Goal: Book appointment/travel/reservation

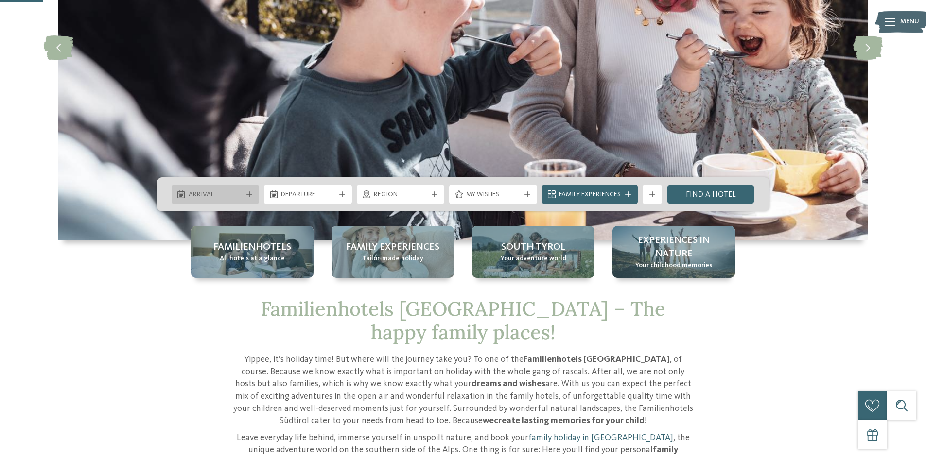
click at [222, 196] on span "Arrival" at bounding box center [216, 195] width 54 height 10
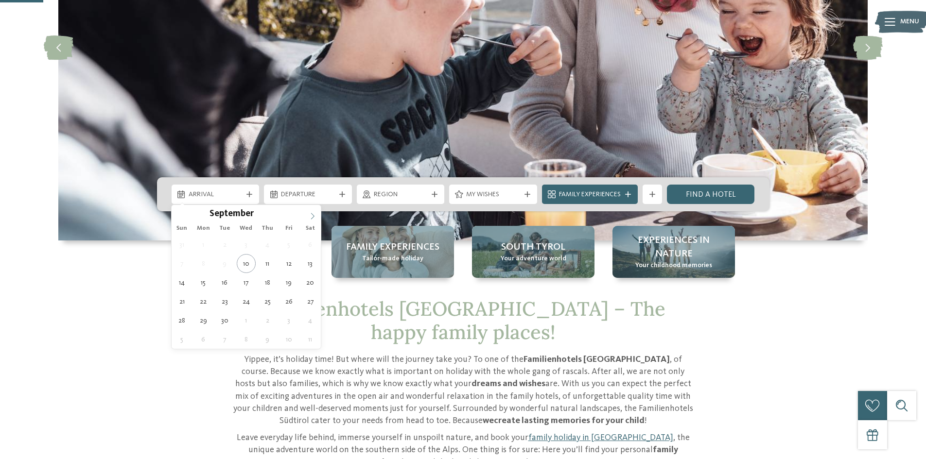
click at [310, 219] on icon at bounding box center [312, 216] width 7 height 7
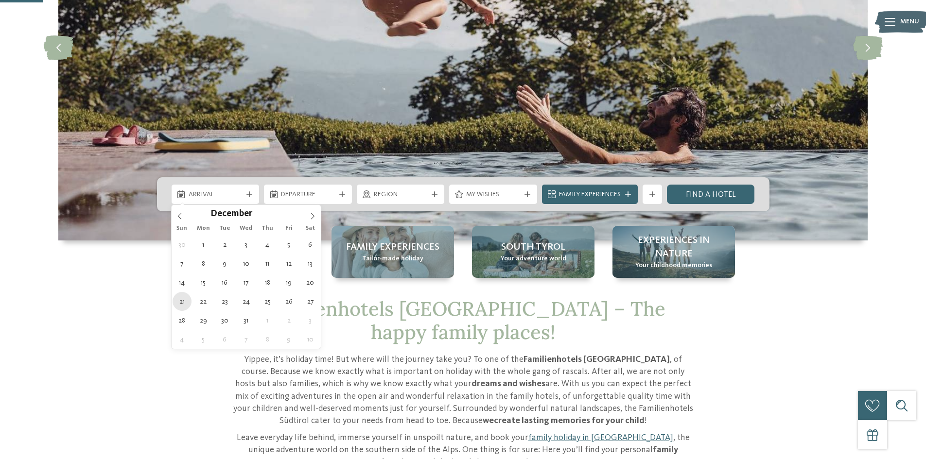
type div "21.12.2025"
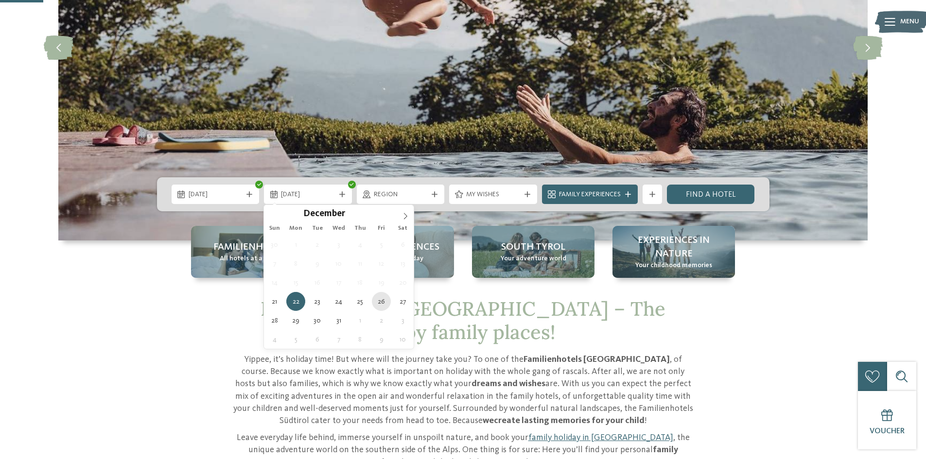
type div "26.12.2025"
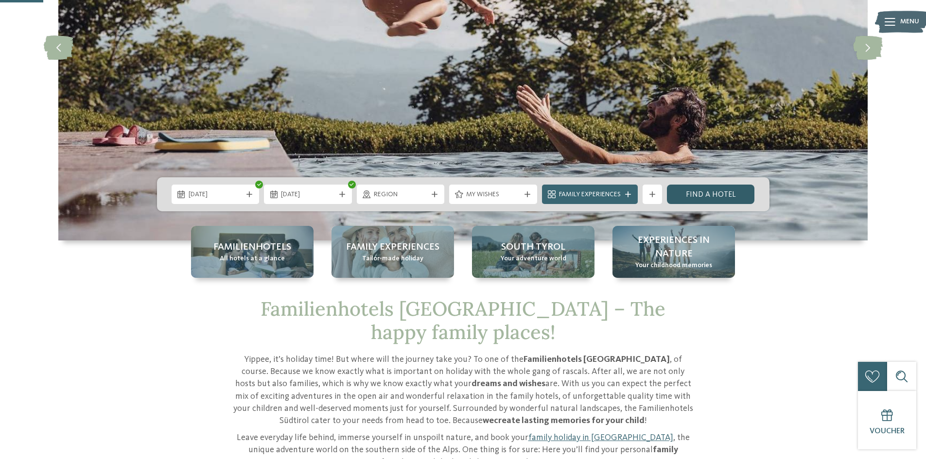
click at [700, 198] on link "Find a hotel" at bounding box center [711, 194] width 88 height 19
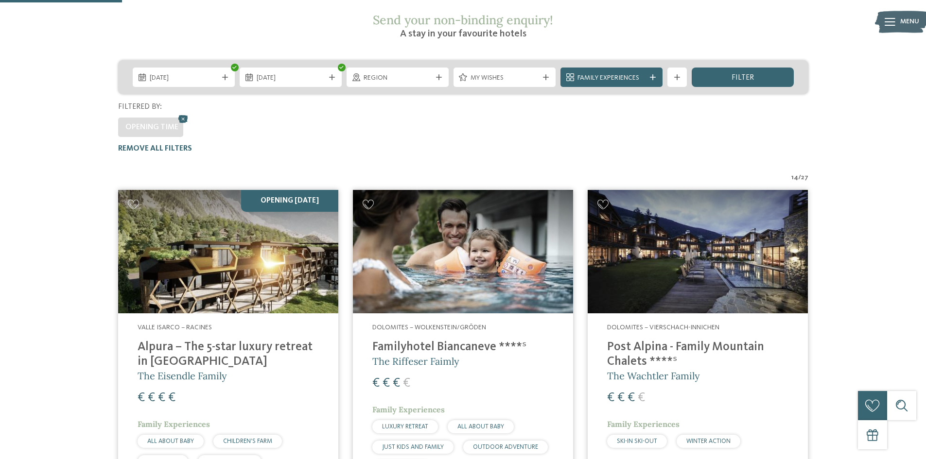
scroll to position [150, 0]
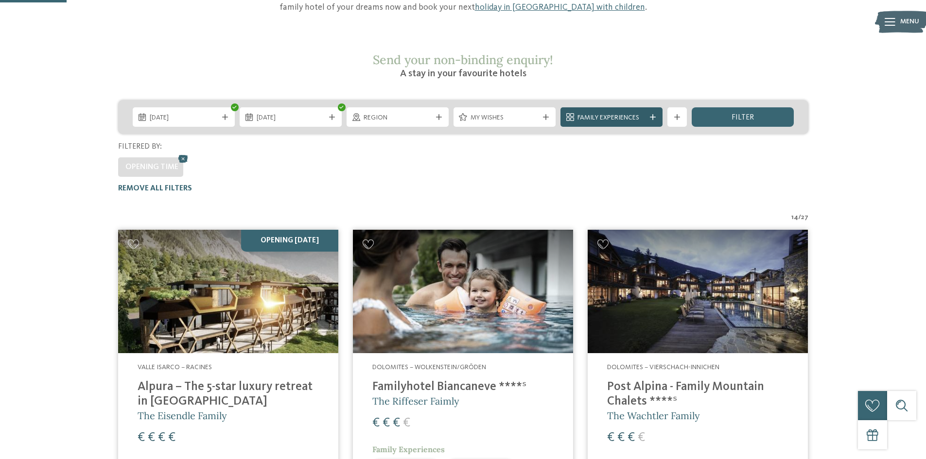
click at [601, 113] on span "Family Experiences" at bounding box center [611, 118] width 68 height 10
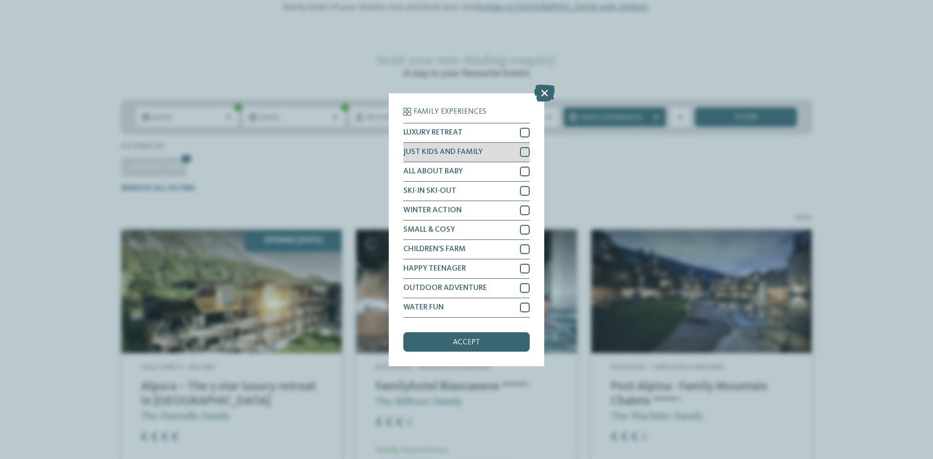
click at [522, 152] on div at bounding box center [525, 152] width 10 height 10
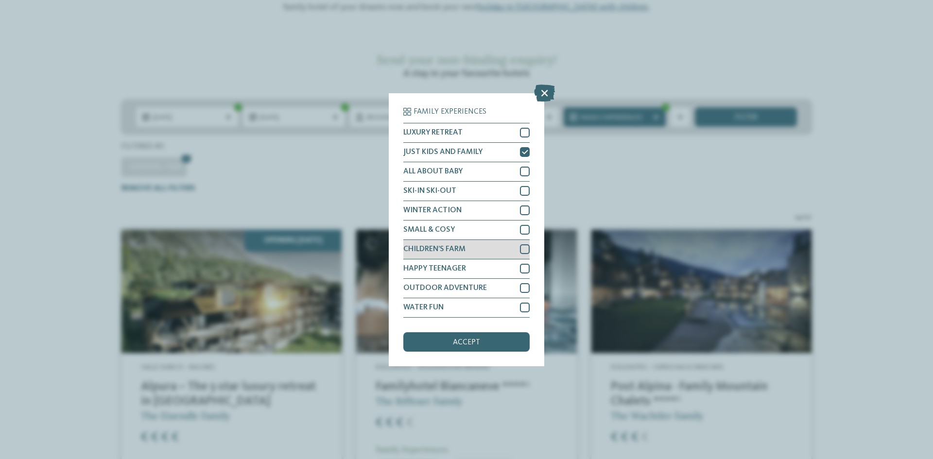
click at [520, 250] on div at bounding box center [525, 249] width 10 height 10
click at [468, 348] on div "accept" at bounding box center [466, 341] width 126 height 19
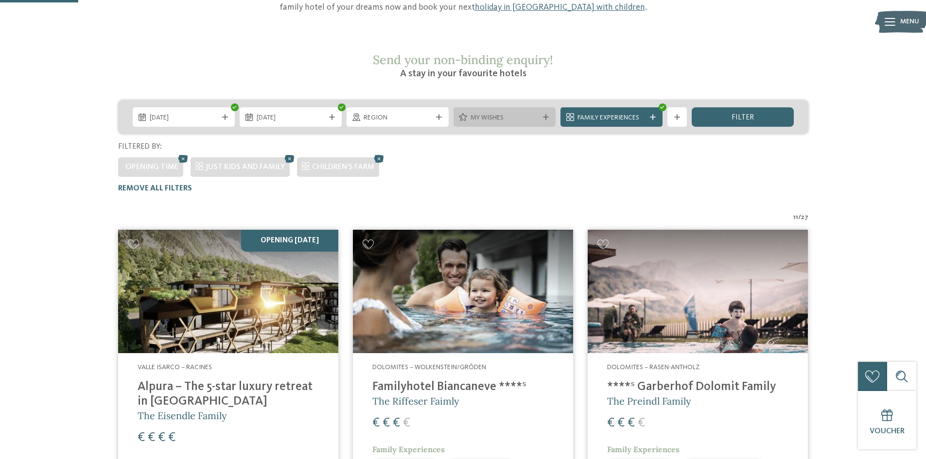
click at [496, 113] on span "My wishes" at bounding box center [504, 118] width 68 height 10
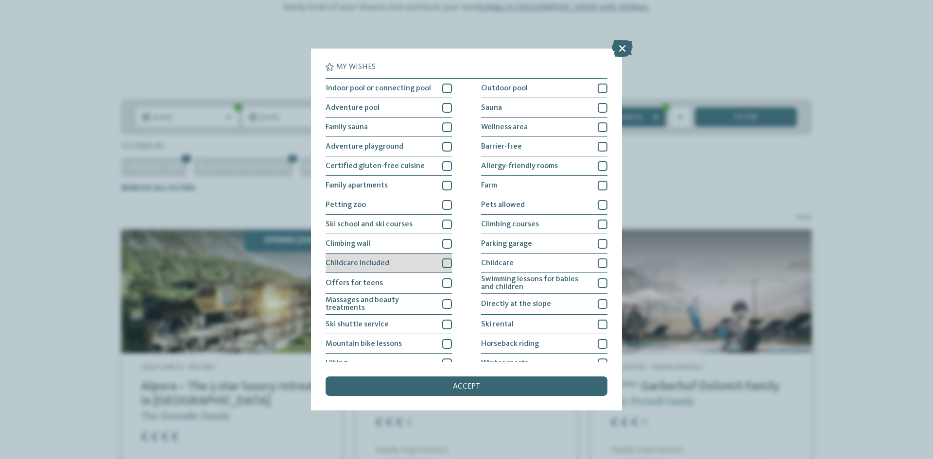
click at [437, 265] on div "Childcare included" at bounding box center [389, 263] width 126 height 19
click at [443, 185] on div at bounding box center [447, 186] width 10 height 10
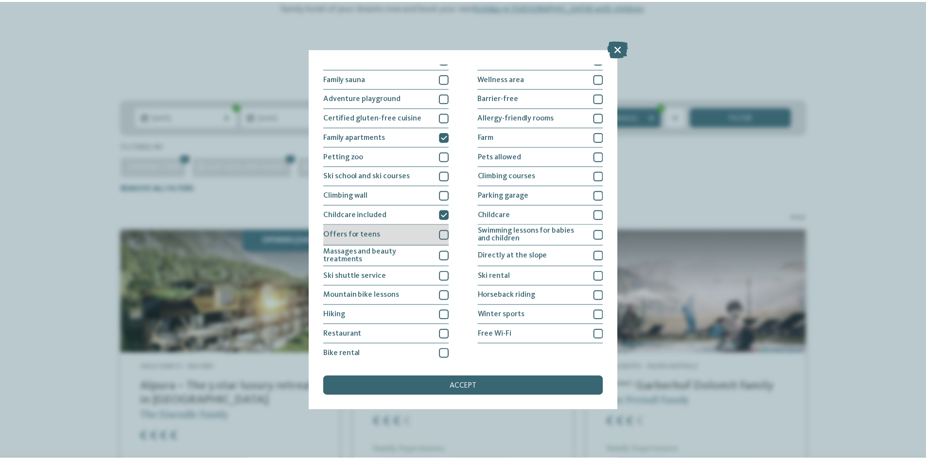
scroll to position [50, 0]
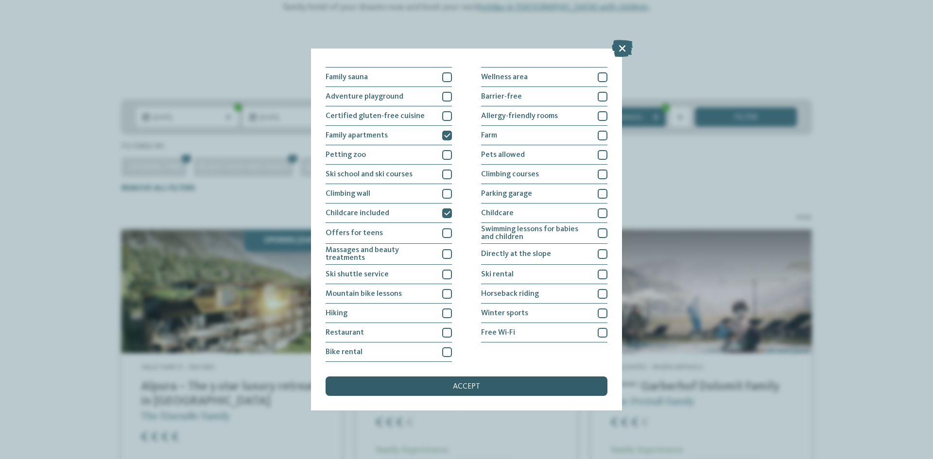
click at [453, 384] on span "accept" at bounding box center [466, 387] width 27 height 8
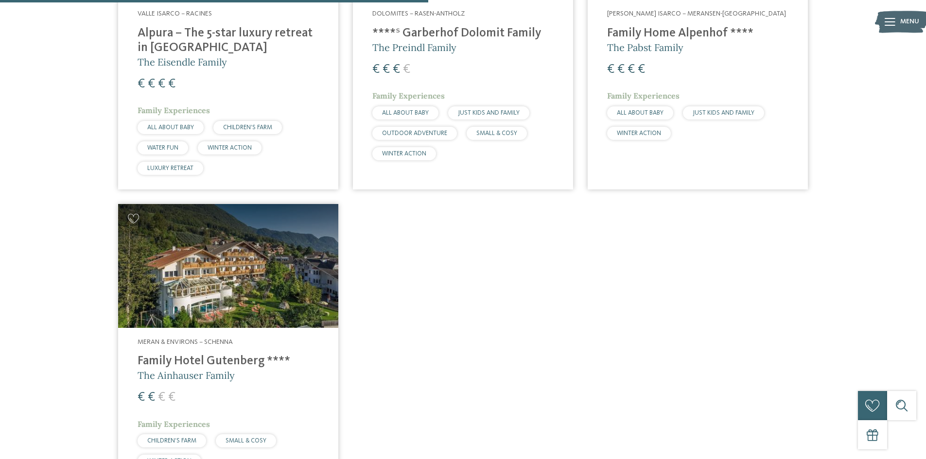
scroll to position [538, 0]
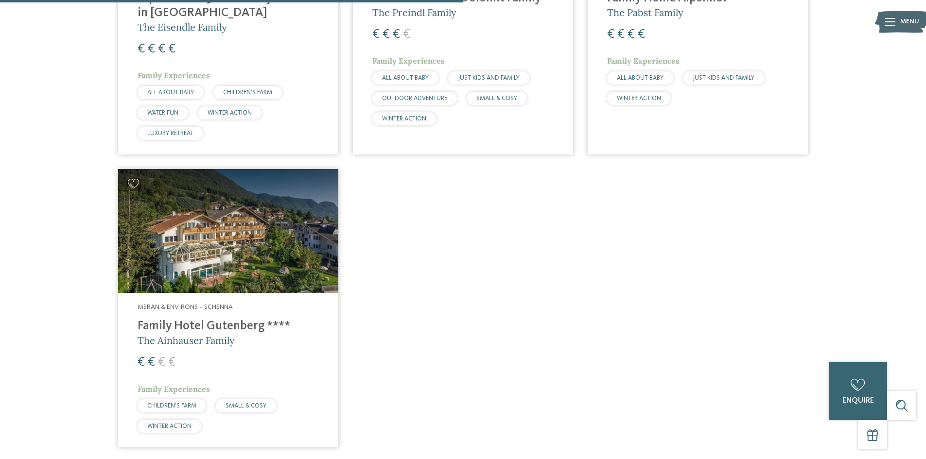
click at [219, 235] on img at bounding box center [228, 231] width 220 height 124
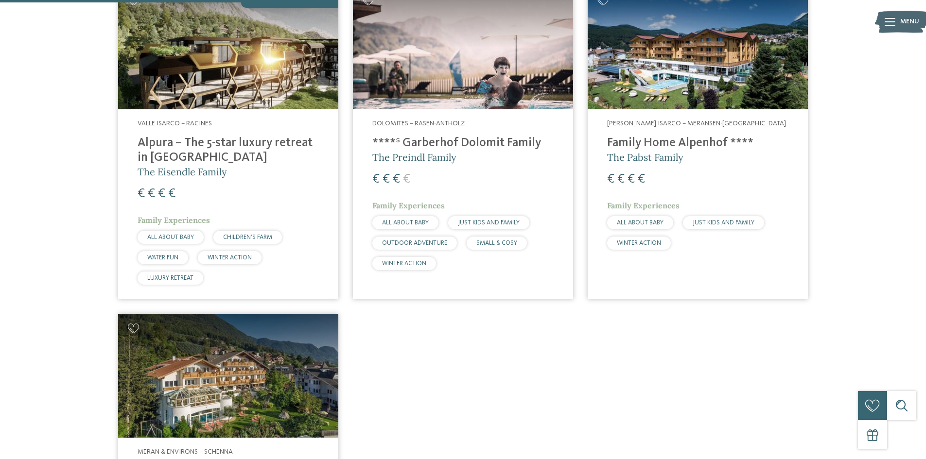
scroll to position [393, 0]
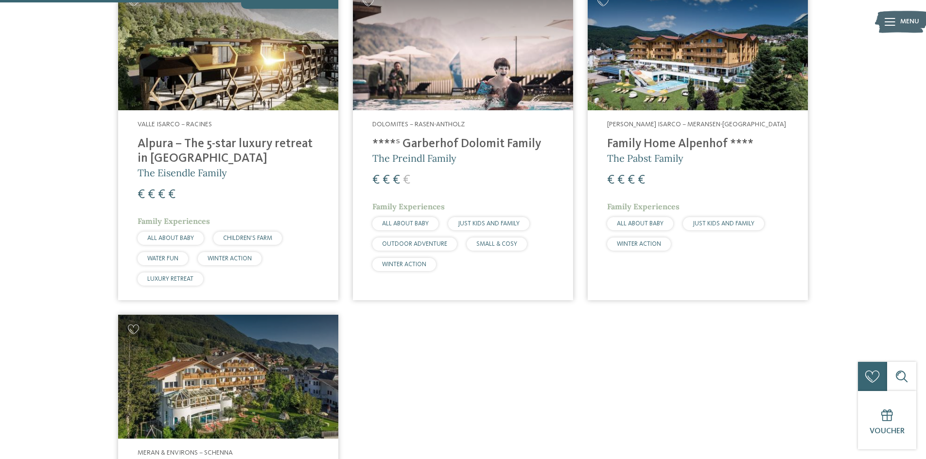
click at [645, 137] on h4 "Family Home Alpenhof ****" at bounding box center [697, 144] width 181 height 15
click at [643, 60] on img at bounding box center [697, 49] width 220 height 124
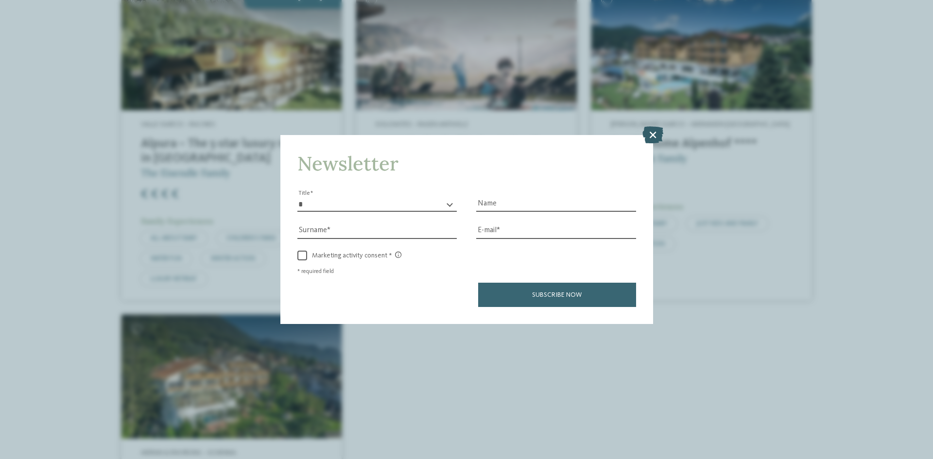
click at [652, 139] on icon at bounding box center [652, 134] width 21 height 17
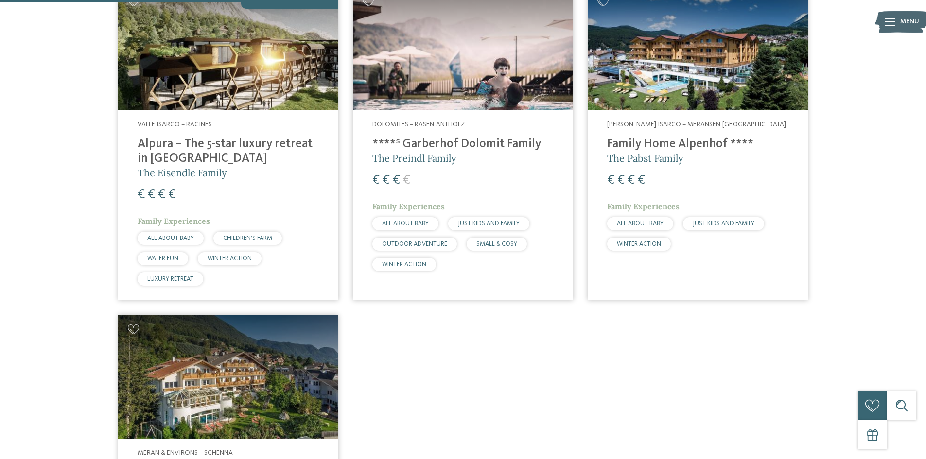
click at [417, 49] on img at bounding box center [463, 49] width 220 height 124
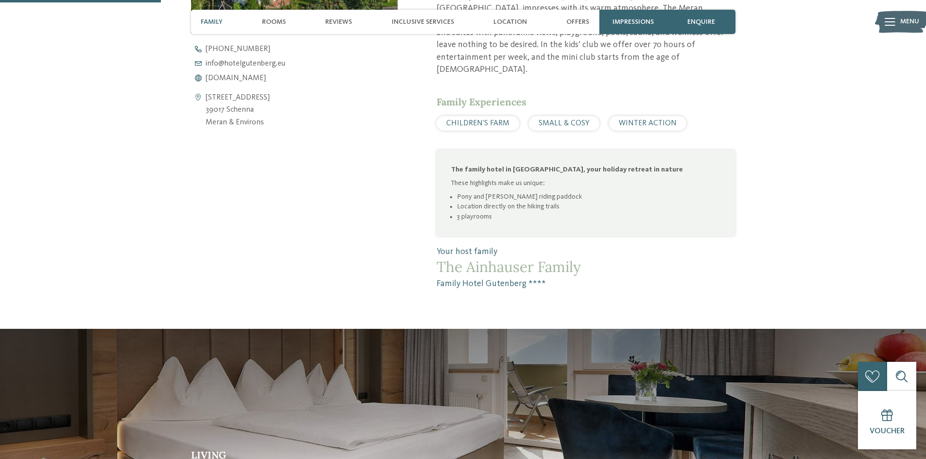
scroll to position [486, 0]
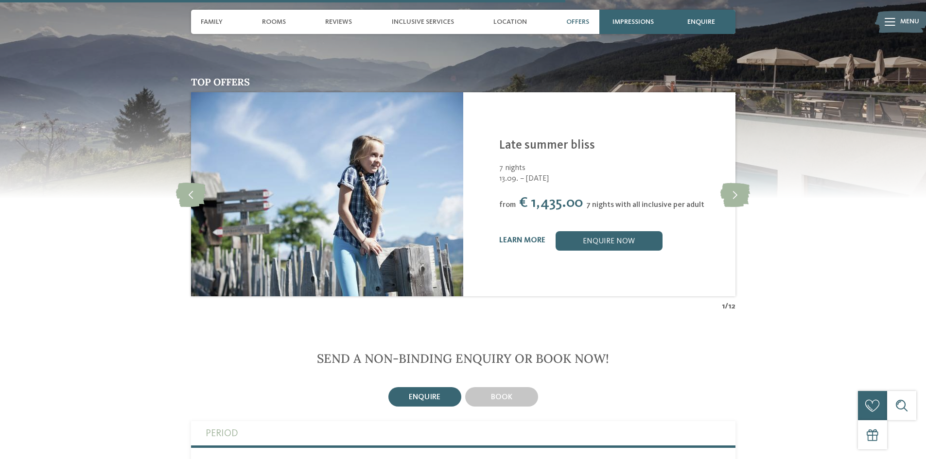
scroll to position [1749, 0]
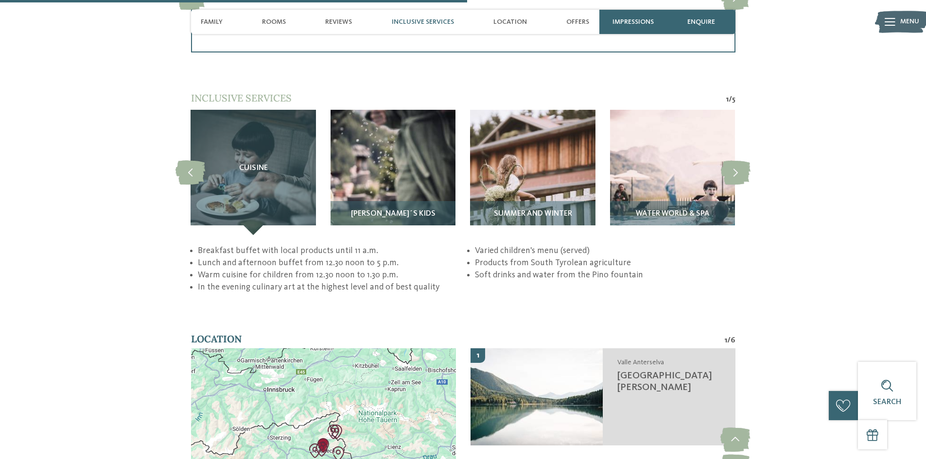
scroll to position [1895, 0]
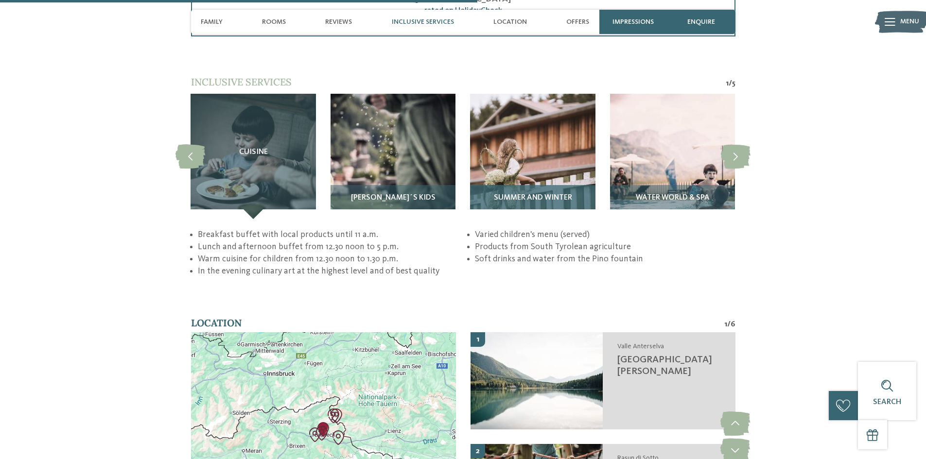
click at [554, 194] on span "Summer and winter" at bounding box center [533, 198] width 78 height 9
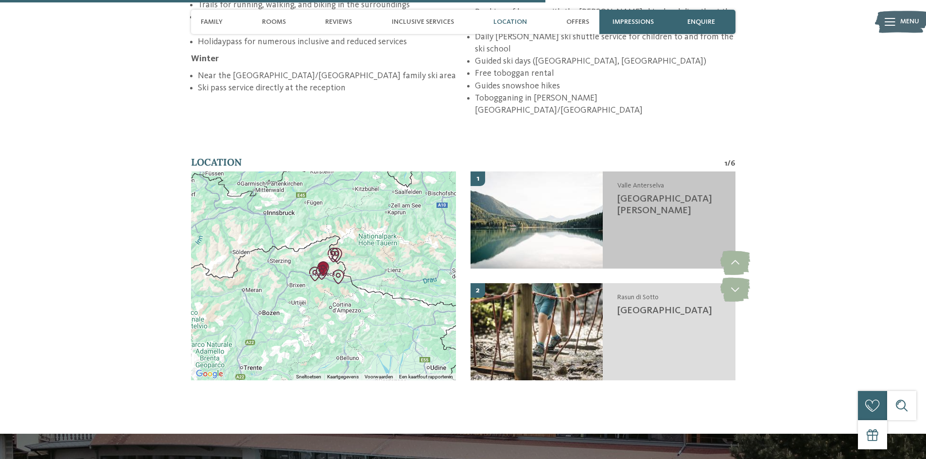
scroll to position [2283, 0]
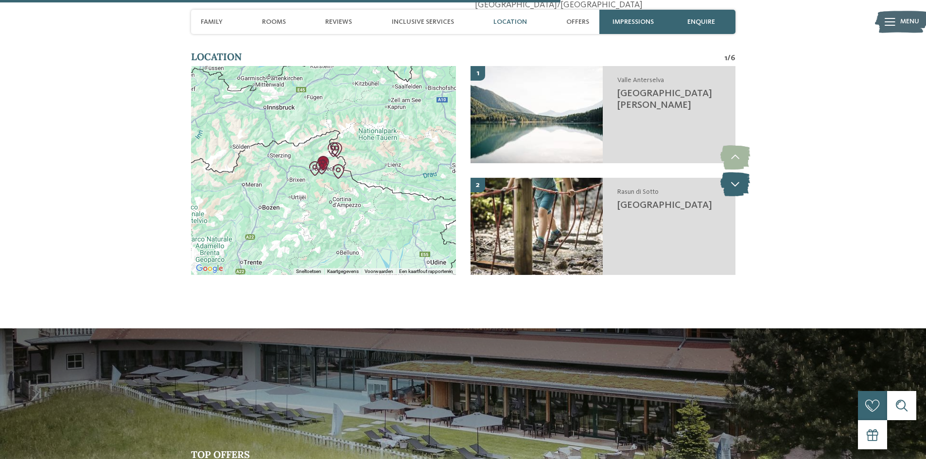
click at [737, 172] on icon at bounding box center [735, 184] width 30 height 24
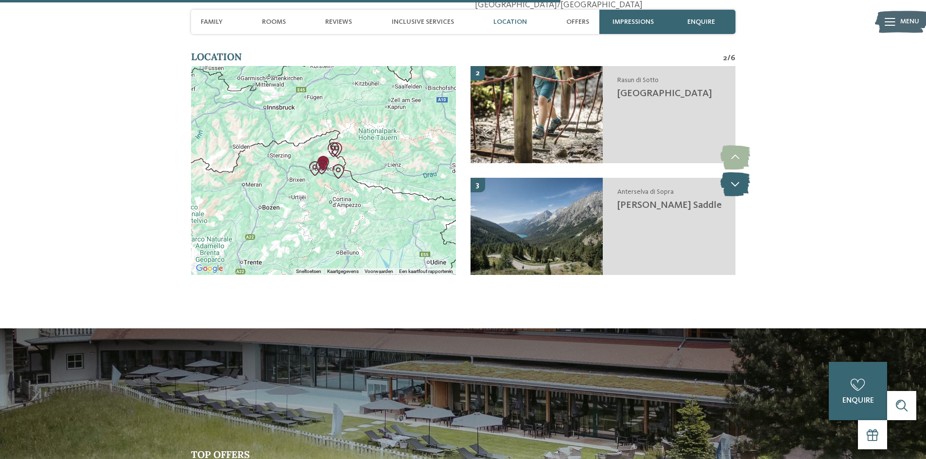
click at [737, 172] on icon at bounding box center [735, 184] width 30 height 24
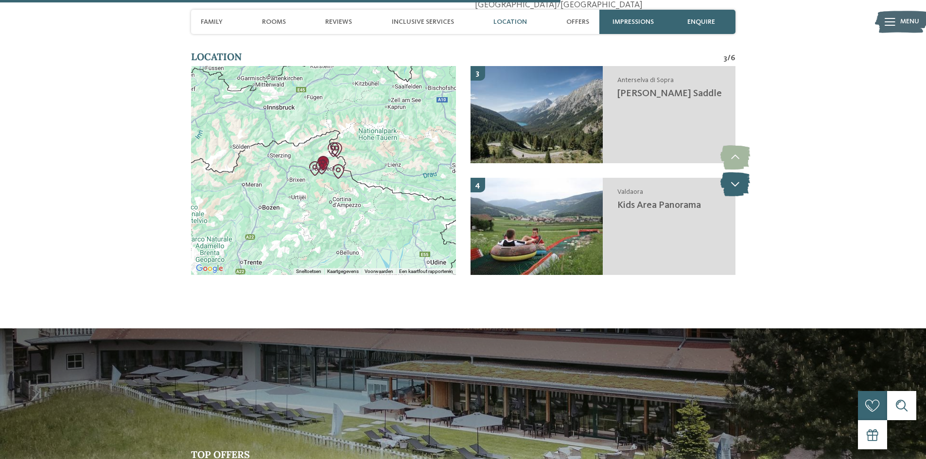
click at [737, 172] on icon at bounding box center [735, 184] width 30 height 24
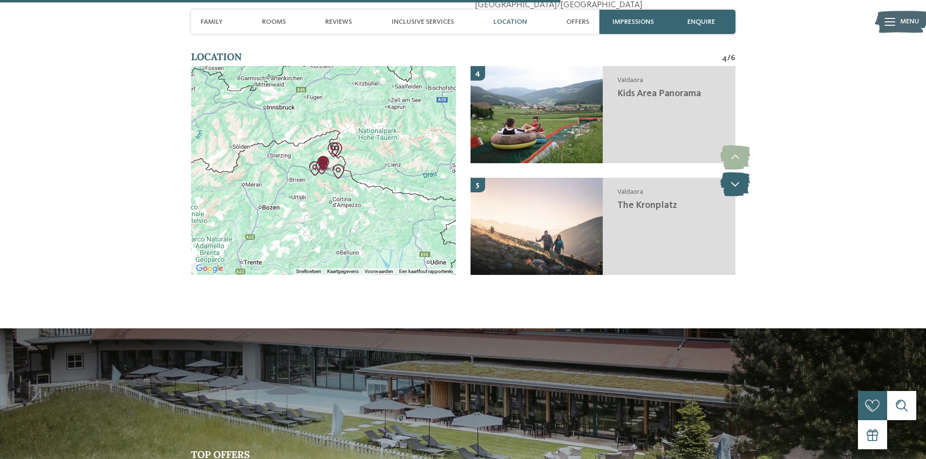
click at [737, 172] on icon at bounding box center [735, 184] width 30 height 24
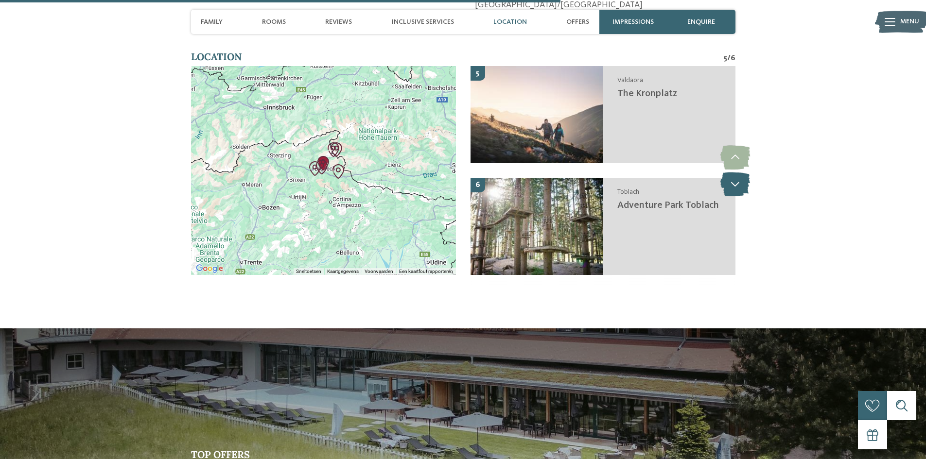
click at [737, 172] on icon at bounding box center [735, 184] width 30 height 24
